Goal: Information Seeking & Learning: Find specific fact

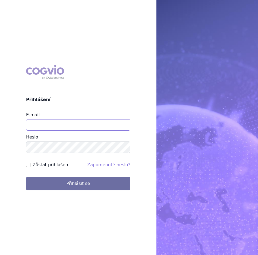
click at [51, 123] on input "E-mail" at bounding box center [78, 124] width 104 height 11
type input "barbora.jakubova2@iqvia.com"
click at [26, 177] on button "Přihlásit se" at bounding box center [78, 184] width 104 height 14
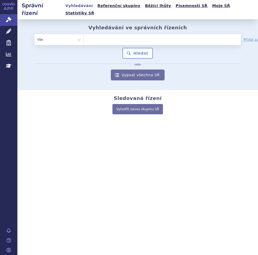
click at [124, 34] on ul at bounding box center [146, 38] width 125 height 9
click at [84, 34] on select at bounding box center [83, 39] width 0 height 11
paste input "Triplixam"
type input "Triplixam"
select select "Triplixam"
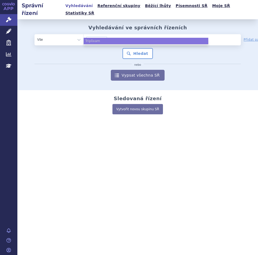
click at [99, 42] on ul "Triplixam" at bounding box center [146, 41] width 125 height 7
click at [90, 40] on ul "Triplixam" at bounding box center [146, 41] width 125 height 7
click at [137, 51] on button "Hledat" at bounding box center [138, 53] width 31 height 11
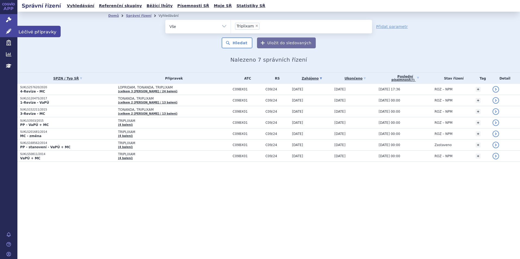
click at [7, 31] on icon at bounding box center [8, 31] width 5 height 5
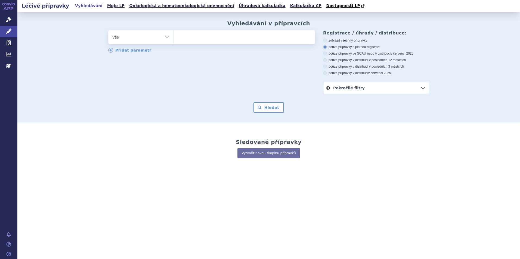
click at [243, 37] on ul at bounding box center [244, 35] width 141 height 11
click at [174, 37] on select at bounding box center [173, 37] width 0 height 14
paste input "Triplixam"
type input "Triplixam"
select select "Triplixam"
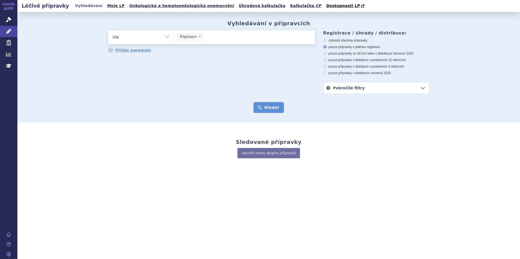
click at [270, 107] on button "Hledat" at bounding box center [268, 107] width 31 height 11
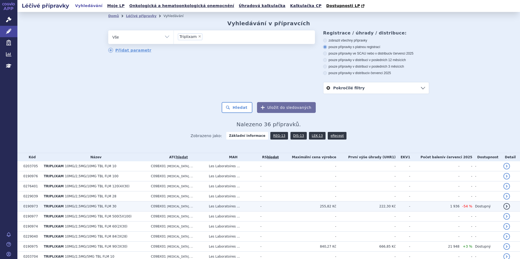
click at [124, 207] on td "TRIPLIXAM 10MG/2,5MG/10MG TBL FLM 30" at bounding box center [94, 207] width 107 height 10
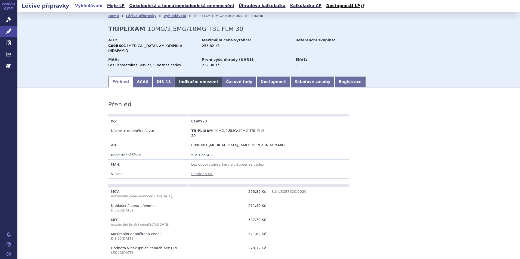
click at [177, 78] on link "Indikační omezení" at bounding box center [198, 82] width 47 height 11
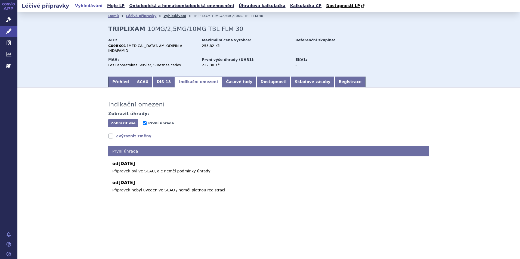
click at [168, 18] on link "Vyhledávání" at bounding box center [174, 16] width 23 height 4
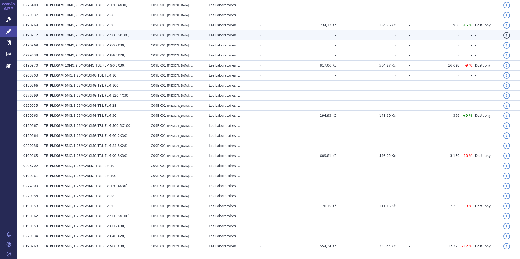
scroll to position [286, 0]
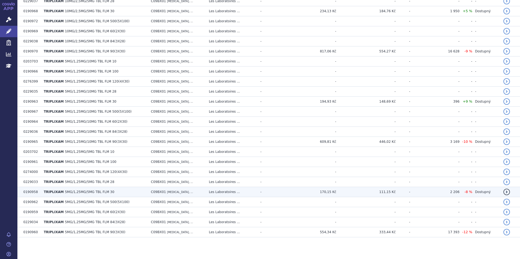
click at [81, 191] on span "5MG/1,25MG/5MG TBL FLM 30" at bounding box center [89, 192] width 49 height 4
